Goal: Task Accomplishment & Management: Manage account settings

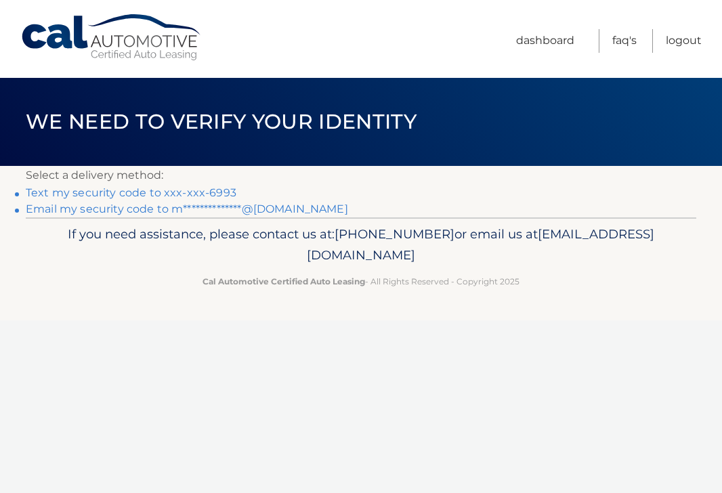
click at [165, 194] on link "Text my security code to xxx-xxx-6993" at bounding box center [131, 192] width 211 height 13
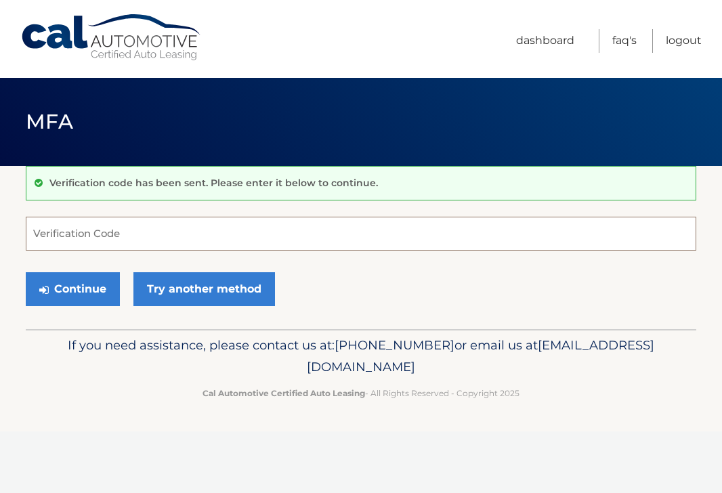
click at [68, 226] on input "Verification Code" at bounding box center [361, 234] width 671 height 34
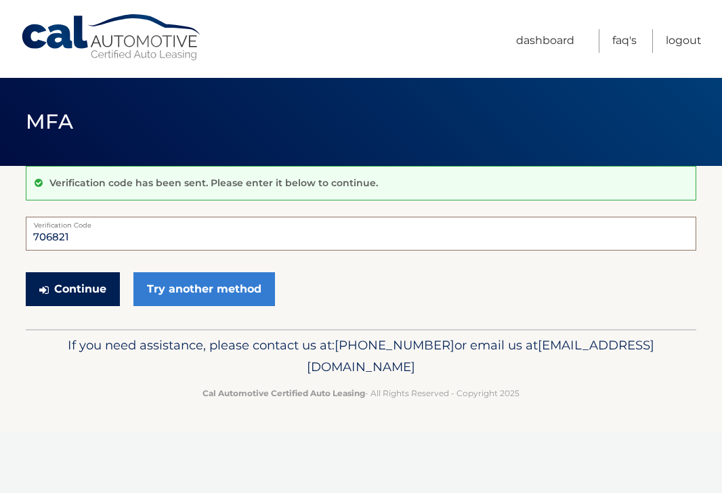
type input "706821"
click at [69, 285] on button "Continue" at bounding box center [73, 289] width 94 height 34
